Goal: Use online tool/utility: Utilize a website feature to perform a specific function

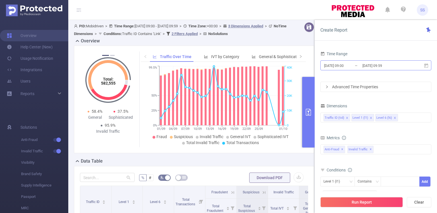
click at [363, 67] on input "[DATE] 09:59" at bounding box center [385, 66] width 46 height 8
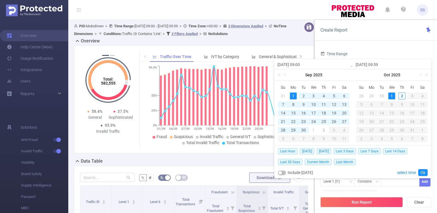
click at [302, 97] on div "2" at bounding box center [303, 95] width 7 height 7
click at [402, 98] on div "2" at bounding box center [402, 95] width 7 height 7
type input "[DATE] 09:00"
type input "[DATE] 09:59"
type input "[DATE] 09:00"
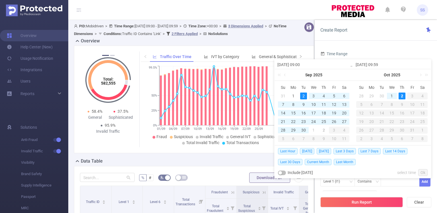
type input "[DATE] 09:59"
click at [424, 172] on link "Ok" at bounding box center [422, 172] width 9 height 7
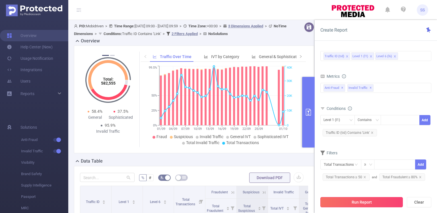
click at [360, 199] on button "Run Report" at bounding box center [361, 202] width 83 height 10
